Goal: Information Seeking & Learning: Understand process/instructions

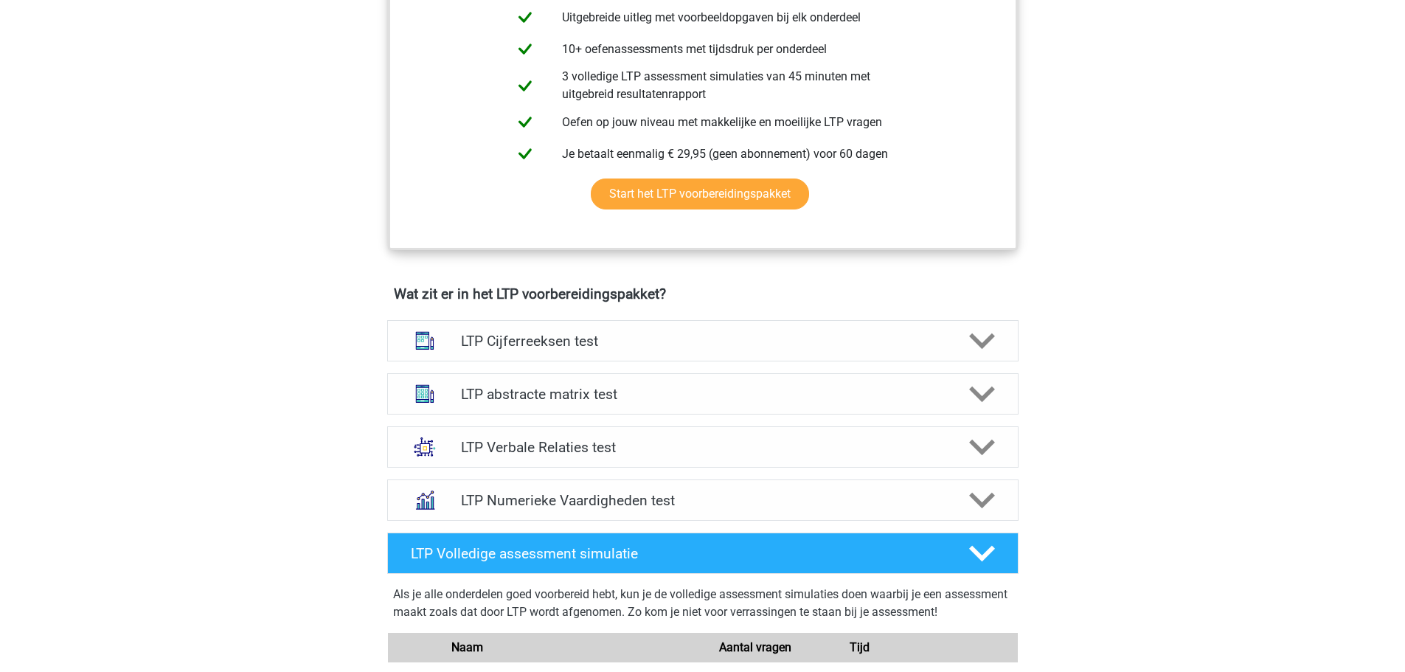
scroll to position [681, 0]
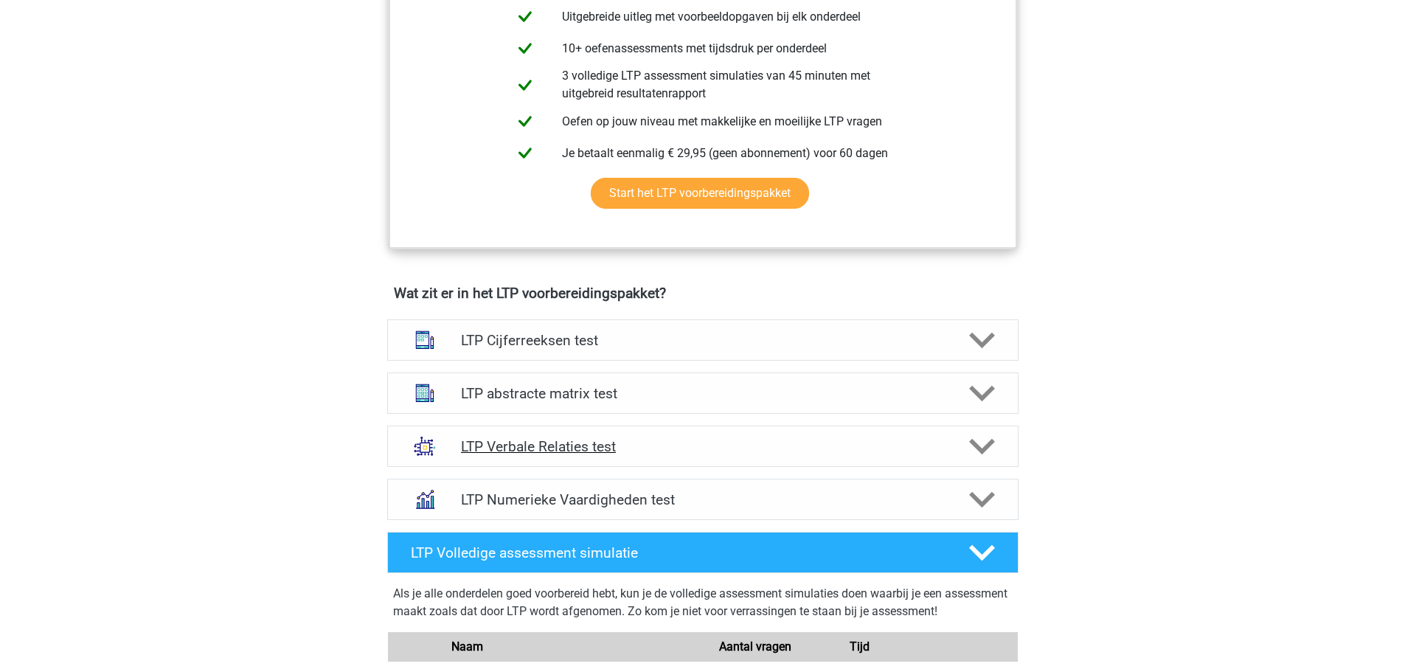
click at [982, 445] on icon at bounding box center [982, 447] width 26 height 26
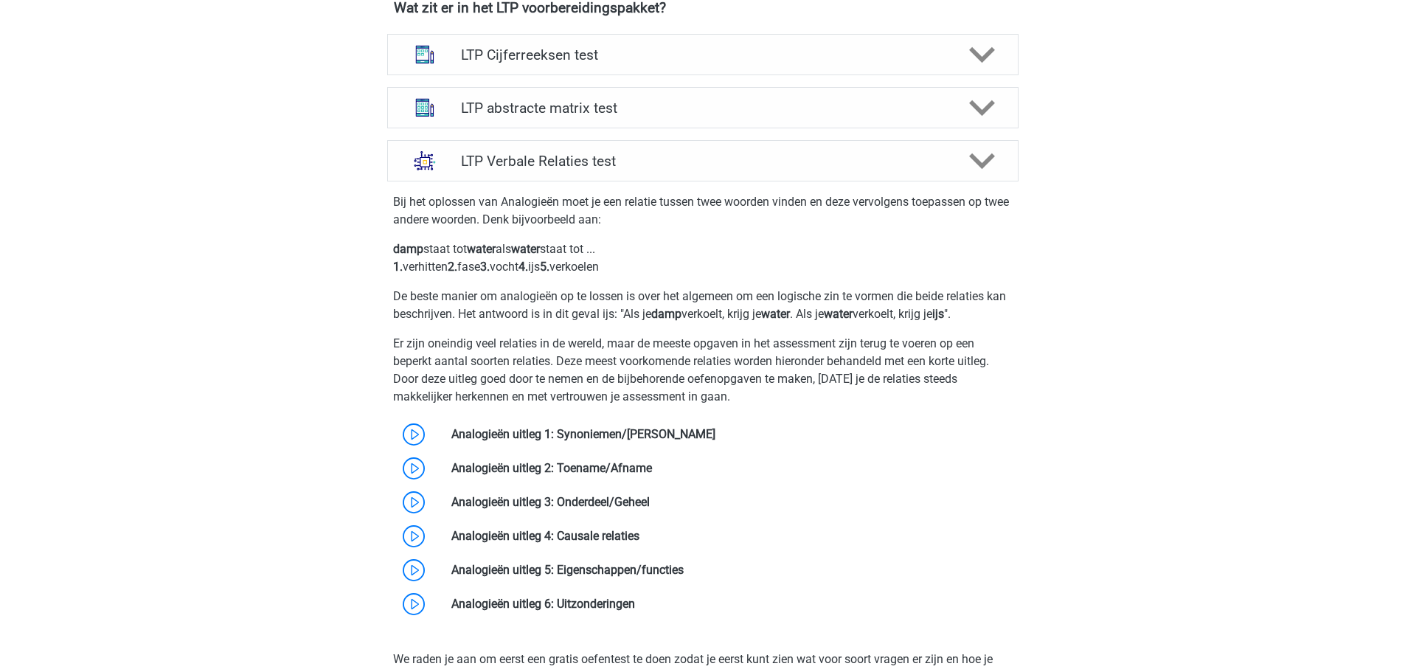
scroll to position [965, 0]
click at [715, 432] on link at bounding box center [715, 435] width 0 height 14
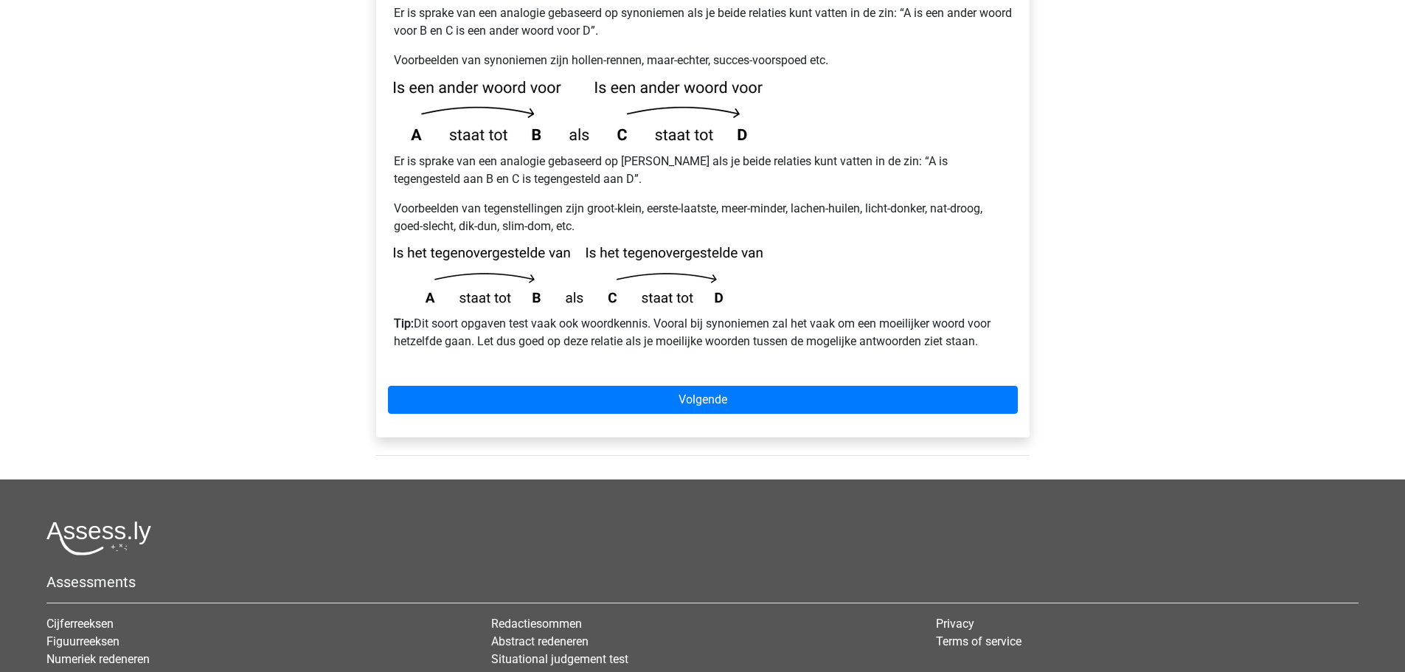
scroll to position [327, 0]
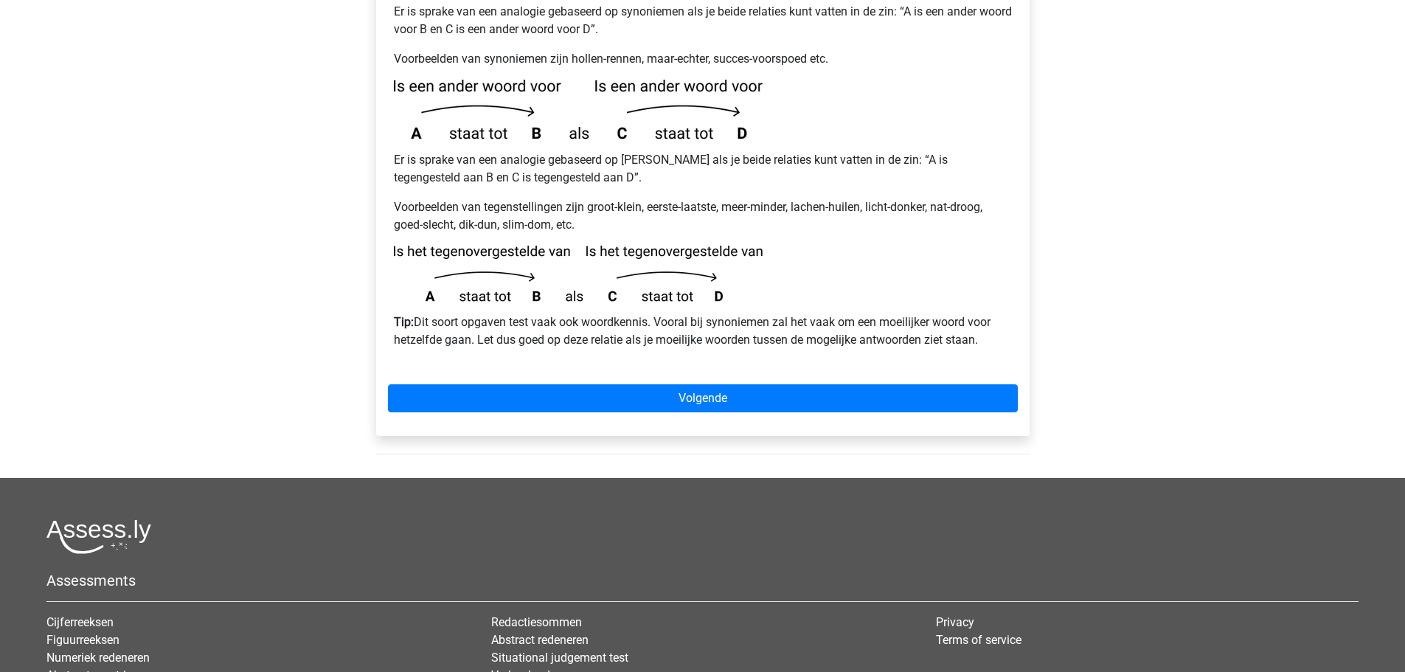
click at [669, 348] on div "Analogieën uitleg 1: Synoniemen/Antoniemen Er is sprake van een analogie gebase…" at bounding box center [702, 198] width 653 height 473
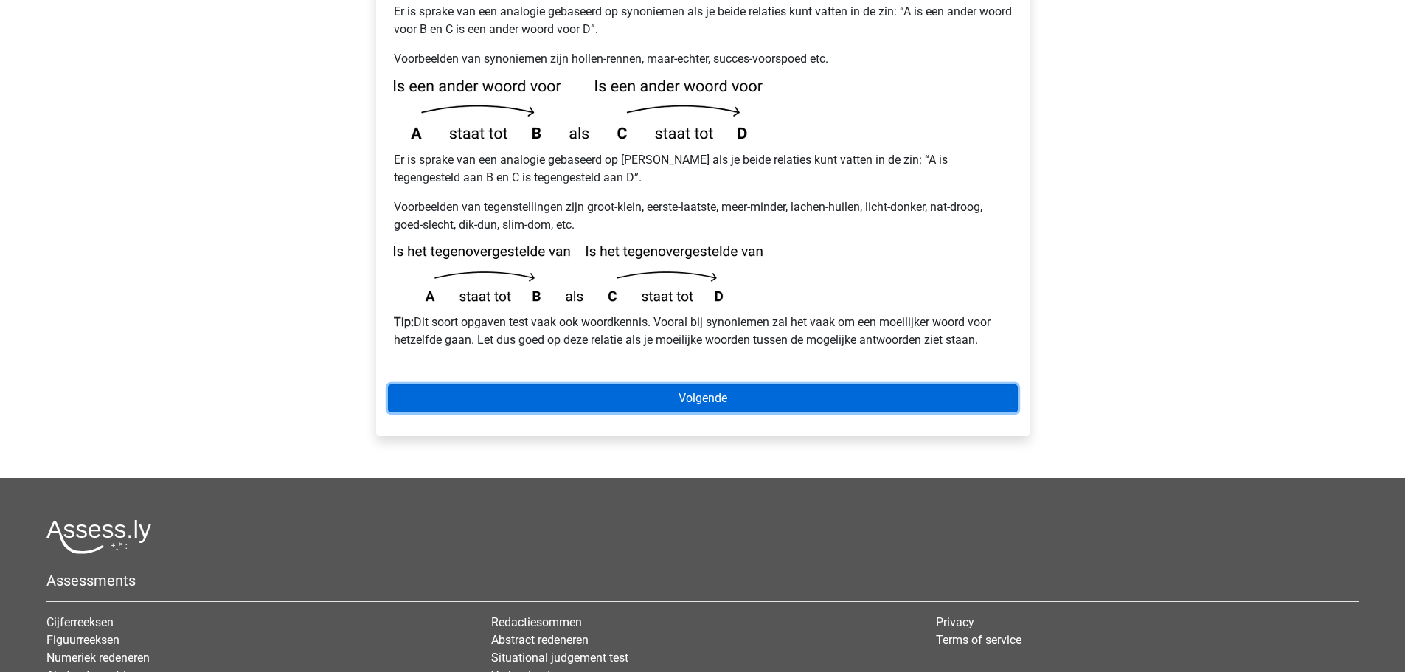
click at [659, 384] on link "Volgende" at bounding box center [703, 398] width 630 height 28
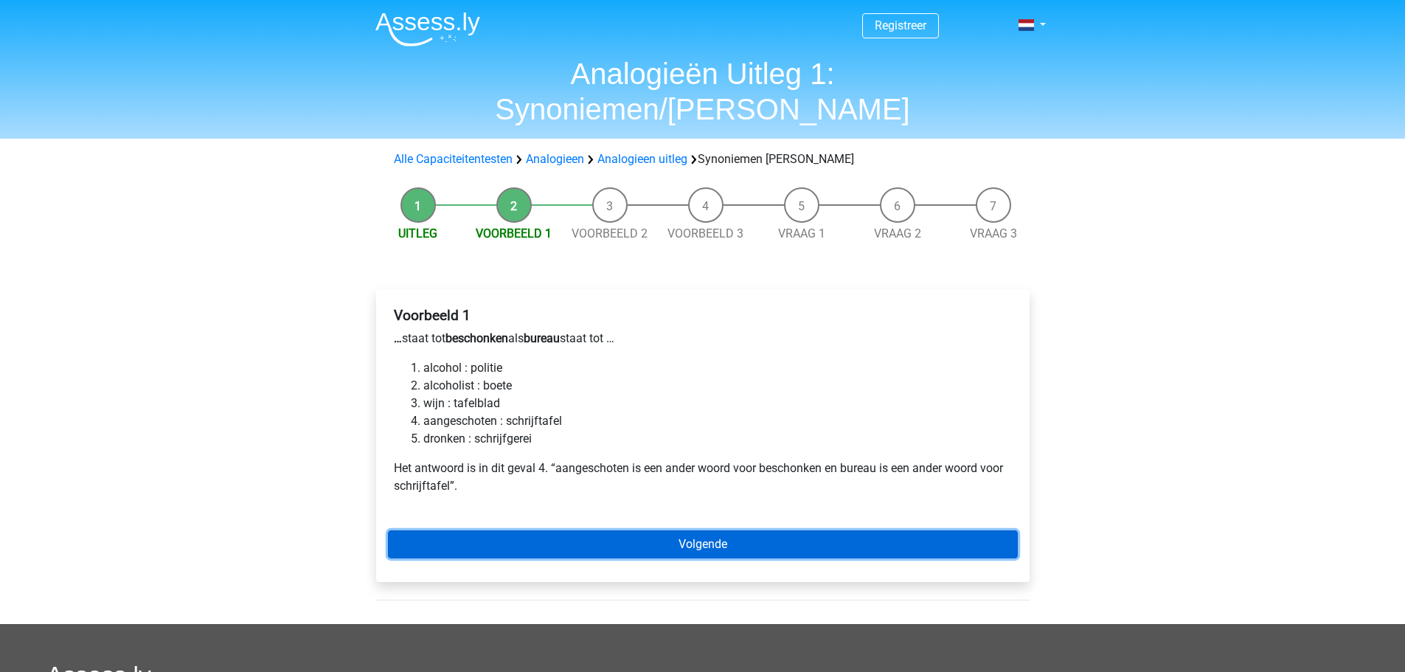
click at [662, 530] on link "Volgende" at bounding box center [703, 544] width 630 height 28
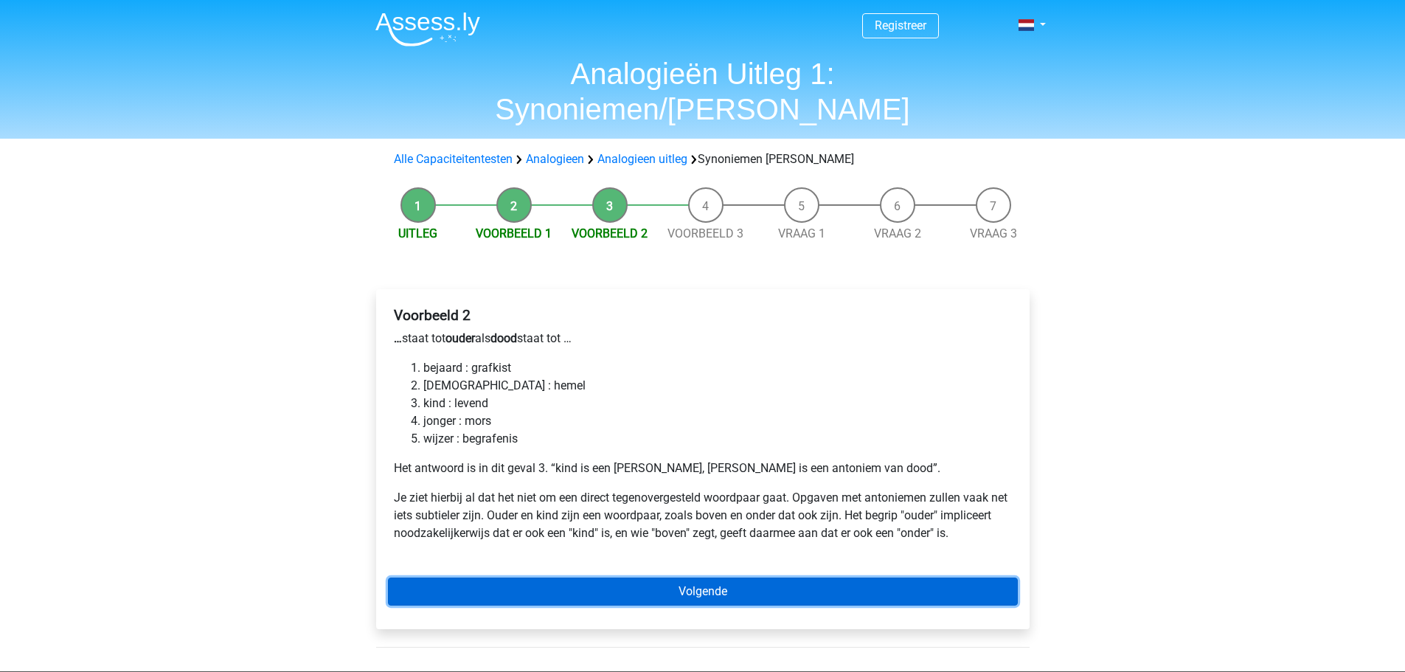
click at [715, 577] on link "Volgende" at bounding box center [703, 591] width 630 height 28
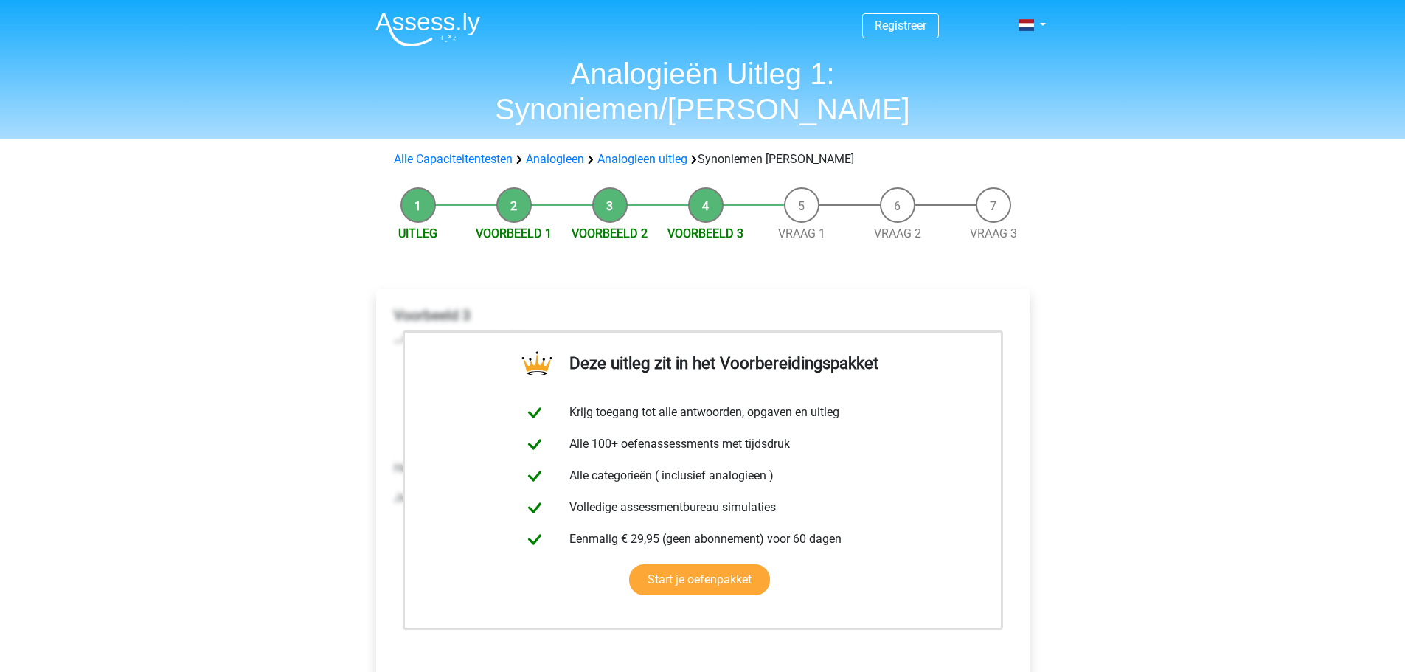
click at [1102, 371] on div "Registreer Nederlands English" at bounding box center [702, 592] width 1405 height 1185
